Goal: Browse casually: Explore the website without a specific task or goal

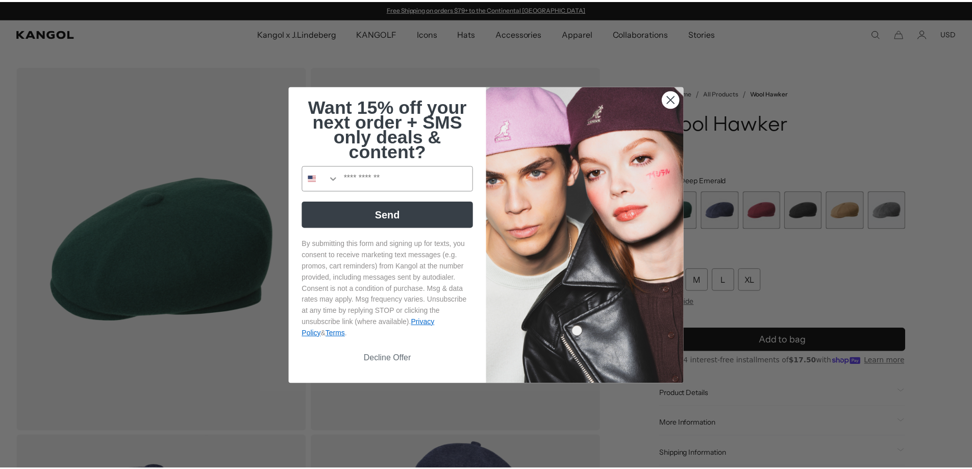
scroll to position [0, 210]
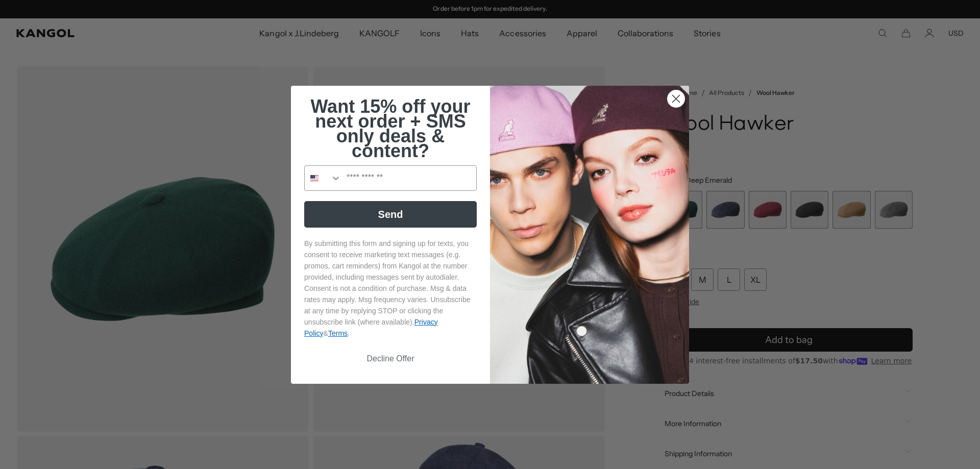
click at [671, 96] on circle "Close dialog" at bounding box center [676, 98] width 17 height 17
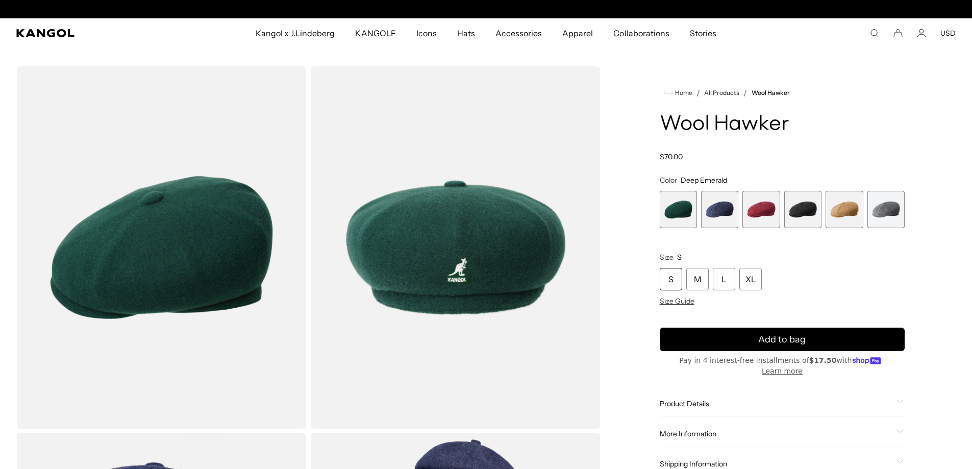
scroll to position [0, 0]
click at [717, 204] on span "2 of 6" at bounding box center [719, 209] width 37 height 37
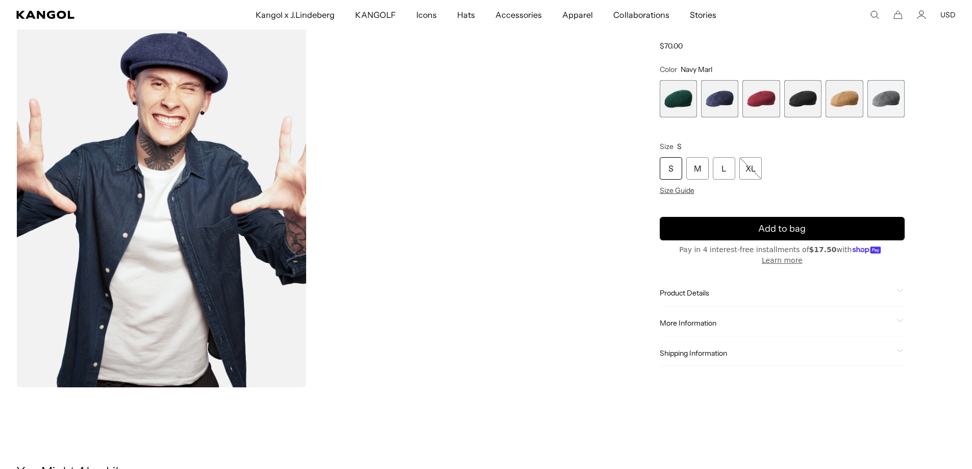
click at [798, 108] on span "4 of 6" at bounding box center [803, 98] width 37 height 37
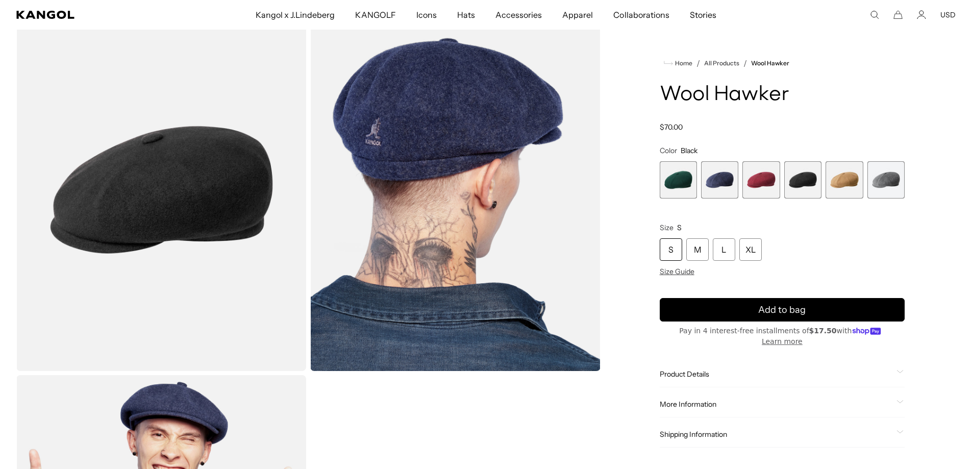
scroll to position [51, 0]
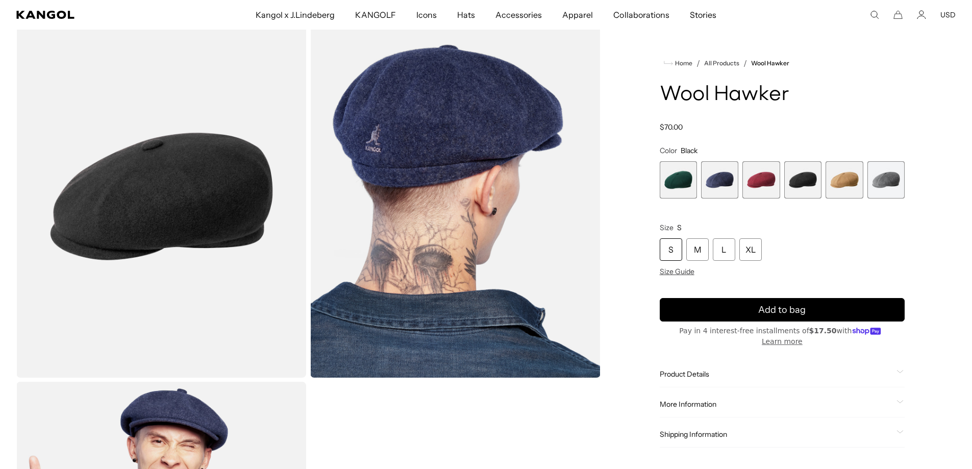
click at [792, 178] on span "4 of 6" at bounding box center [803, 179] width 37 height 37
click at [850, 175] on span "5 of 6" at bounding box center [844, 179] width 37 height 37
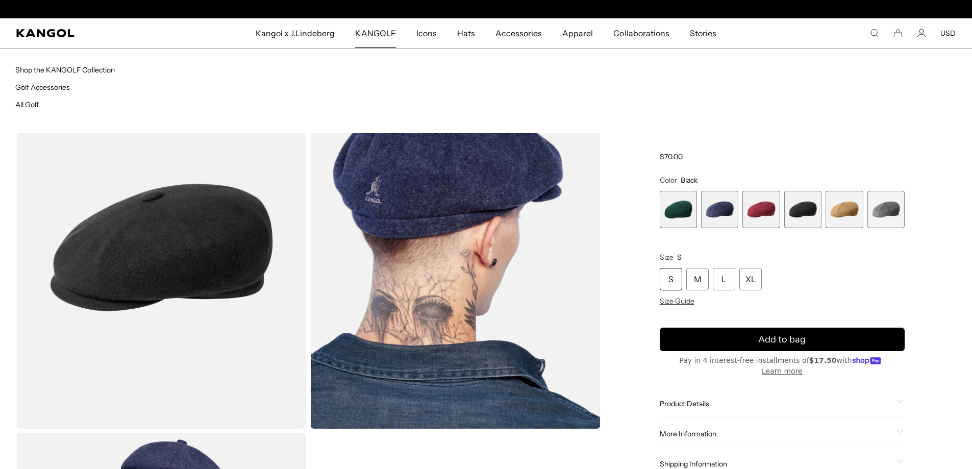
scroll to position [0, 210]
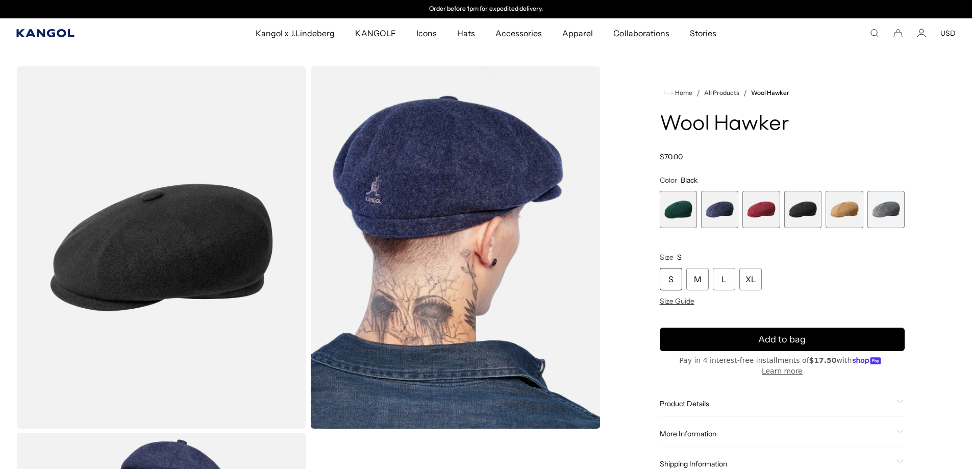
click at [40, 32] on icon "Kangol" at bounding box center [45, 33] width 58 height 8
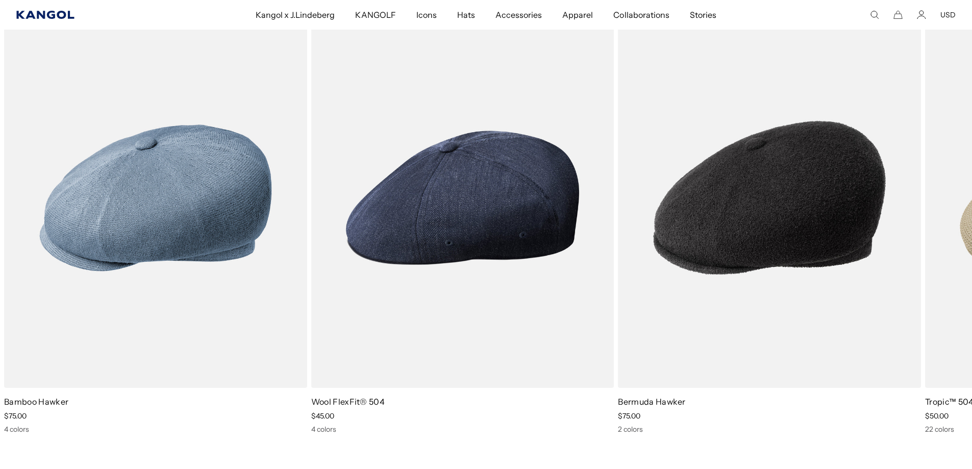
click at [30, 13] on icon "Kangol" at bounding box center [45, 15] width 58 height 8
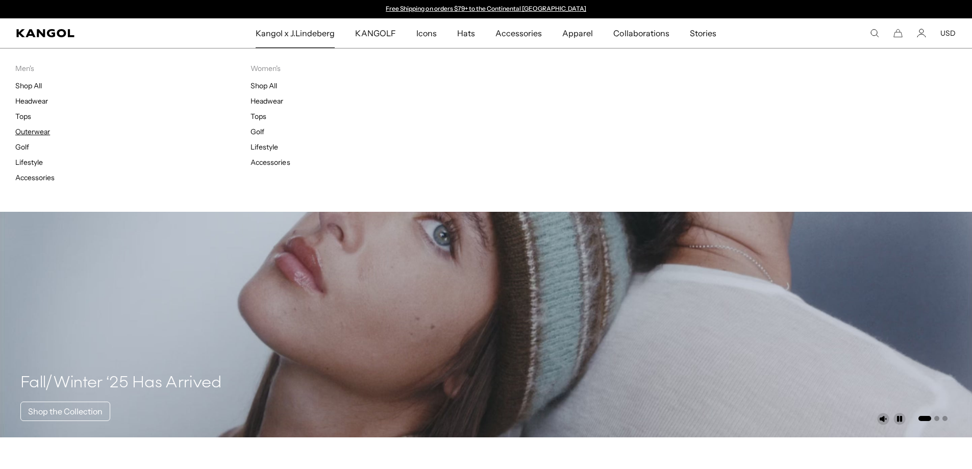
click at [32, 130] on link "Outerwear" at bounding box center [32, 131] width 35 height 9
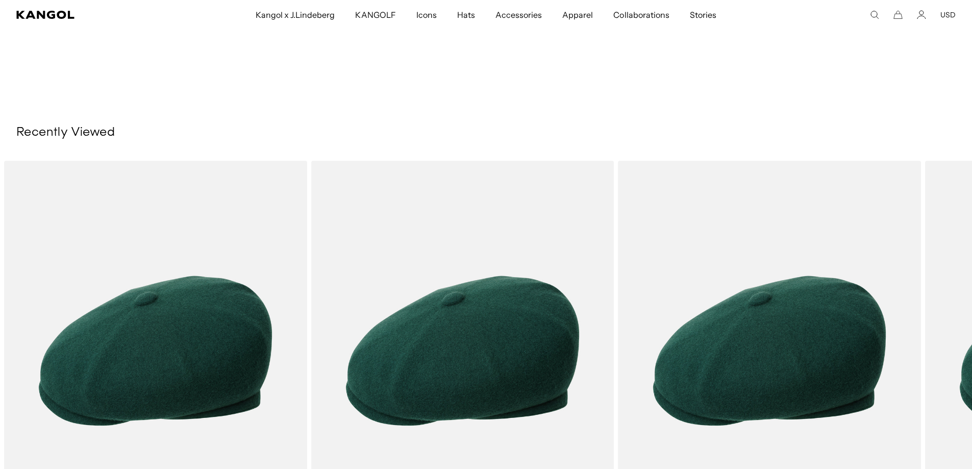
scroll to position [0, 210]
click at [580, 17] on span "Apparel" at bounding box center [578, 15] width 31 height 30
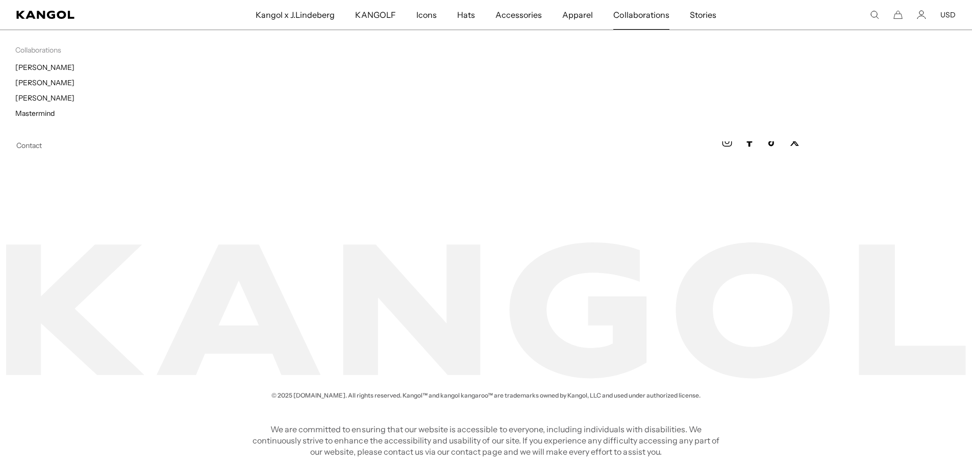
scroll to position [0, 210]
click at [35, 82] on link "[PERSON_NAME]" at bounding box center [44, 82] width 59 height 9
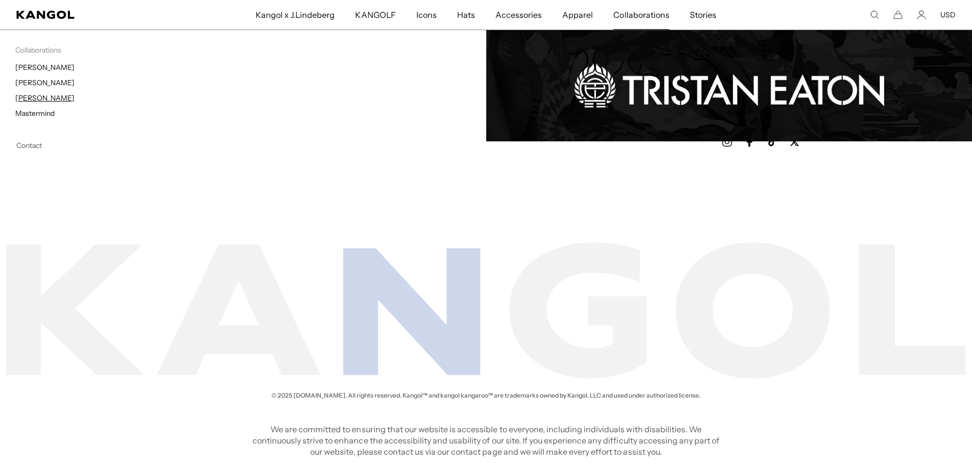
click at [39, 97] on link "[PERSON_NAME]" at bounding box center [44, 97] width 59 height 9
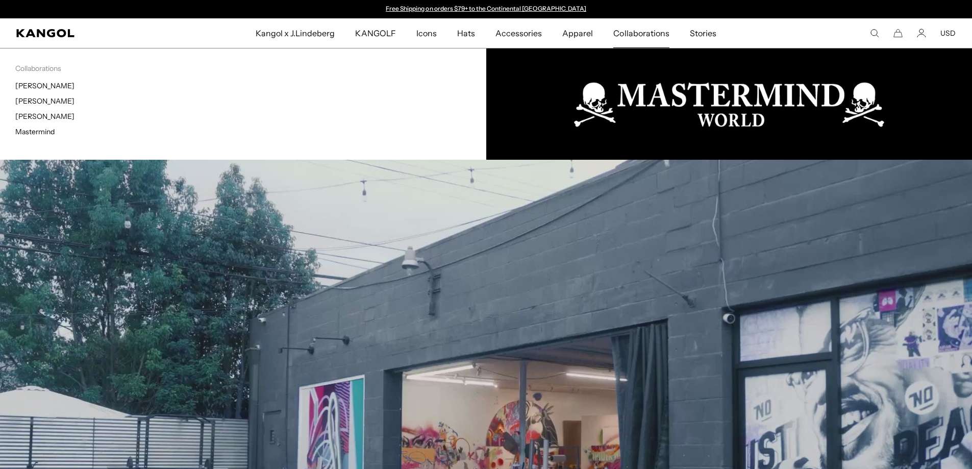
drag, startPoint x: 36, startPoint y: 128, endPoint x: 106, endPoint y: 133, distance: 70.6
click at [37, 128] on link "Mastermind" at bounding box center [34, 131] width 39 height 9
